Goal: Task Accomplishment & Management: Manage account settings

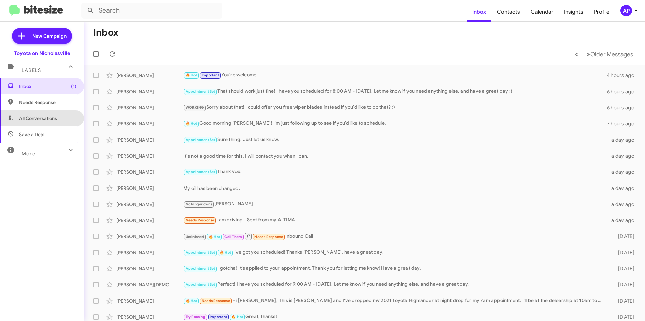
click at [47, 116] on span "All Conversations" at bounding box center [38, 118] width 38 height 7
type input "in:all-conversations"
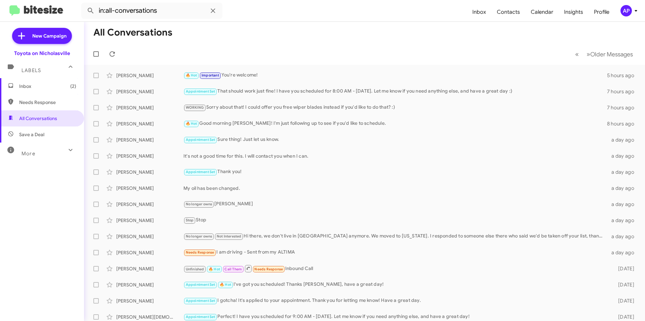
click at [23, 91] on span "Inbox (2)" at bounding box center [42, 86] width 84 height 16
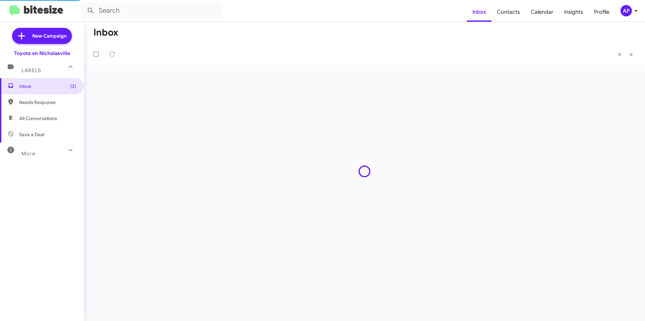
click at [320, 47] on mat-toolbar-row "« Previous » Next" at bounding box center [364, 53] width 561 height 21
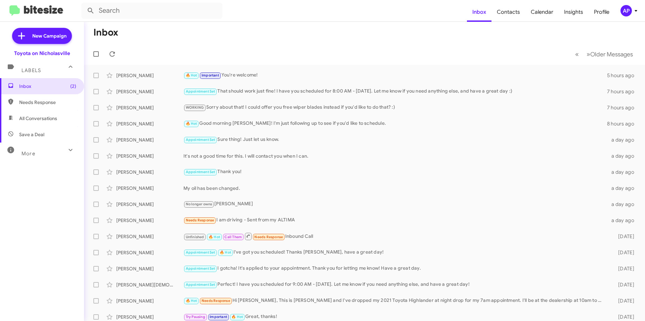
click at [299, 48] on mat-toolbar-row "« Previous » Next Older Messages" at bounding box center [364, 53] width 561 height 21
